Goal: Task Accomplishment & Management: Manage account settings

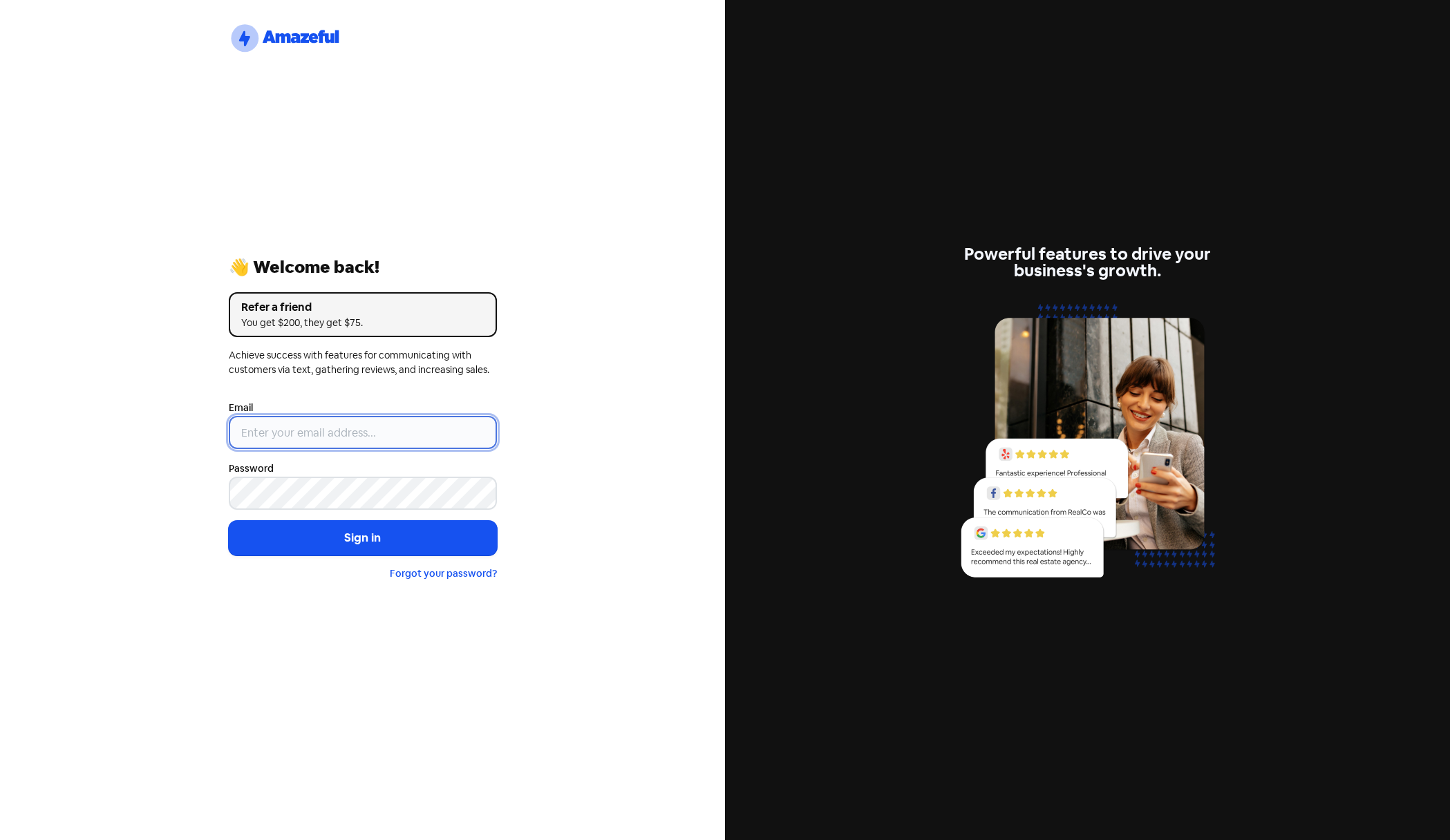
type input "[PERSON_NAME][EMAIL_ADDRESS][DOMAIN_NAME]"
drag, startPoint x: 441, startPoint y: 435, endPoint x: -60, endPoint y: 393, distance: 502.8
click at [0, 393] on html "logo-amazeful_Logo 👋 Welcome back! Refer a friend You get $200, they get $75. A…" at bounding box center [725, 420] width 1450 height 840
type input "[PERSON_NAME][EMAIL_ADDRESS][DOMAIN_NAME]"
click at [416, 438] on input "[PERSON_NAME][EMAIL_ADDRESS][DOMAIN_NAME]" at bounding box center [362, 432] width 268 height 33
